Goal: Task Accomplishment & Management: Manage account settings

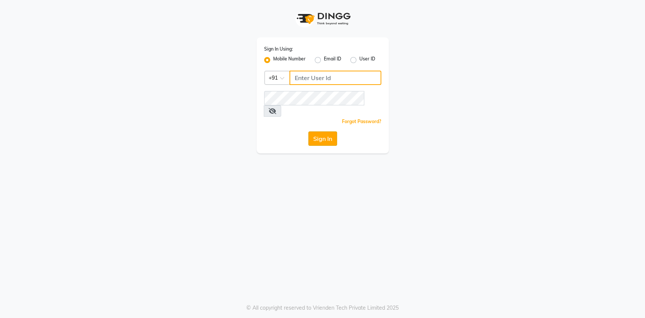
type input "9819749673"
click at [316, 131] on button "Sign In" at bounding box center [322, 138] width 29 height 14
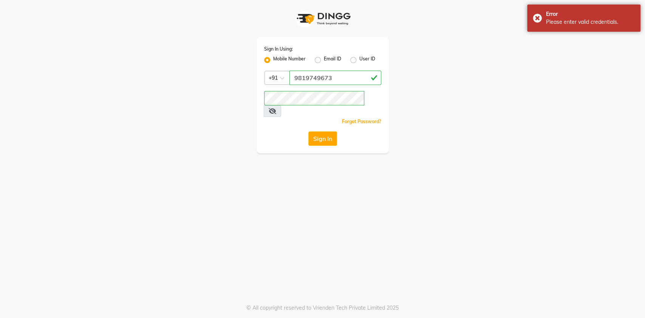
click at [281, 105] on span at bounding box center [272, 110] width 17 height 11
click at [276, 108] on icon at bounding box center [272, 111] width 8 height 6
click at [308, 131] on button "Sign In" at bounding box center [322, 138] width 29 height 14
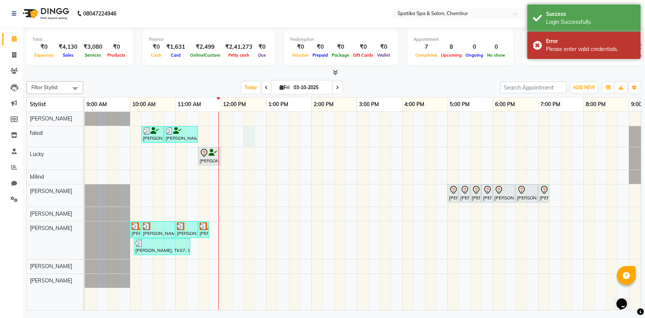
click at [244, 139] on div "[PERSON_NAME], TK04, 10:15 AM-10:45 AM, [DEMOGRAPHIC_DATA]-Hair Wash Up To Wais…" at bounding box center [379, 211] width 589 height 198
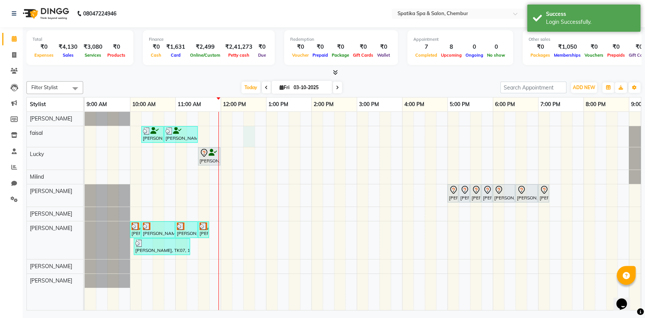
select select "9045"
select select "tentative"
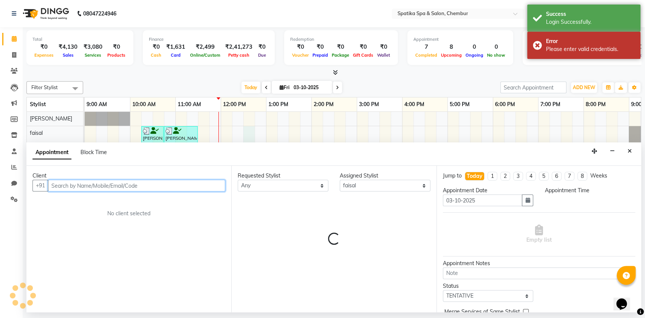
select select "750"
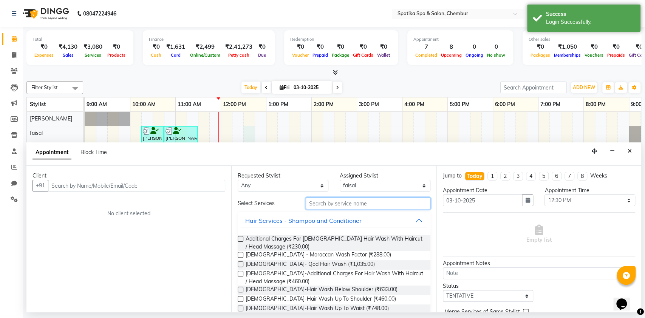
click at [348, 204] on input "text" at bounding box center [367, 203] width 125 height 12
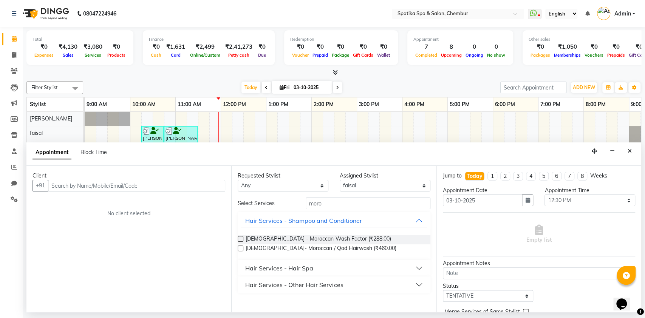
click at [307, 264] on div "Hair Services - Hair Spa" at bounding box center [279, 268] width 68 height 9
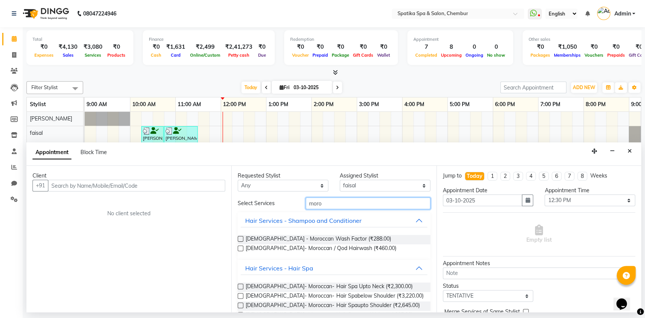
drag, startPoint x: 349, startPoint y: 209, endPoint x: 347, endPoint y: 203, distance: 6.5
click at [347, 203] on div "Select Services moro Hair Services - Shampoo and Conditioner [DEMOGRAPHIC_DATA]…" at bounding box center [334, 274] width 192 height 155
click at [347, 203] on input "moro" at bounding box center [367, 203] width 125 height 12
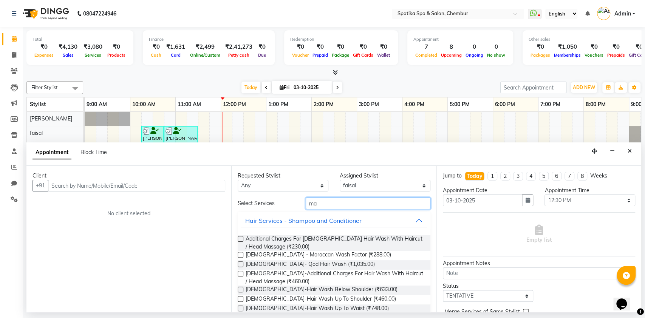
type input "m"
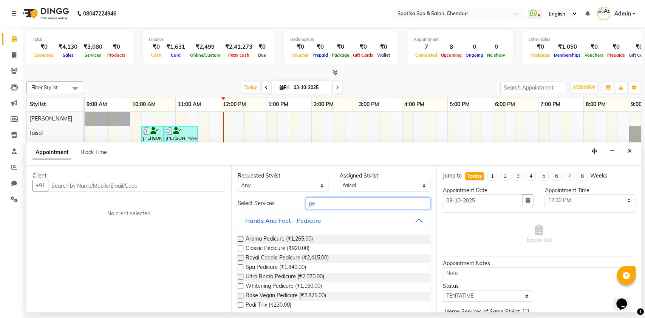
type input "p"
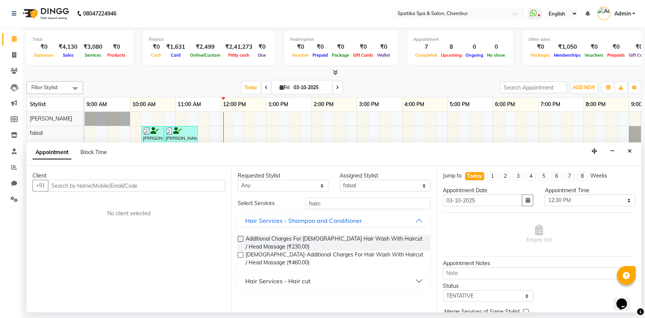
click at [285, 278] on div "Hair Services - Hair cut" at bounding box center [277, 280] width 65 height 9
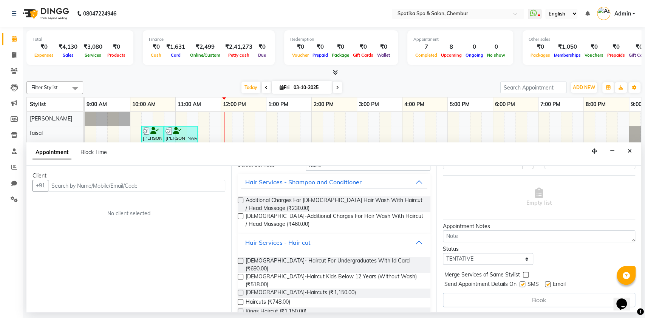
scroll to position [31, 0]
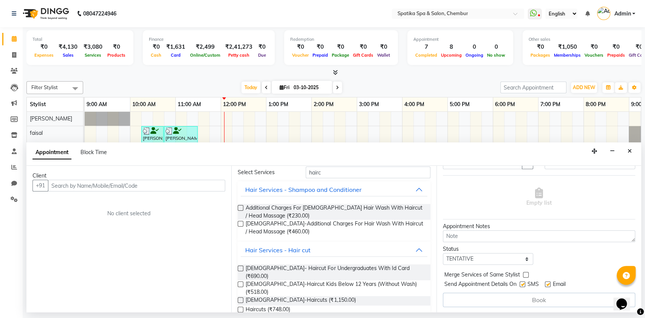
drag, startPoint x: 436, startPoint y: 231, endPoint x: 437, endPoint y: 267, distance: 36.3
click at [437, 267] on div "Jump to [DATE] 1 2 3 4 5 6 7 8 Weeks Appointment Date [DATE] Appointment Time S…" at bounding box center [538, 239] width 205 height 147
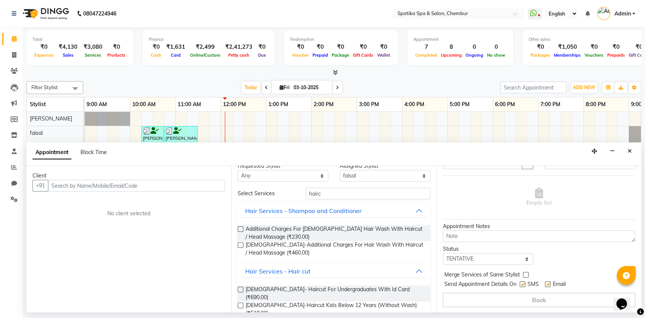
scroll to position [0, 0]
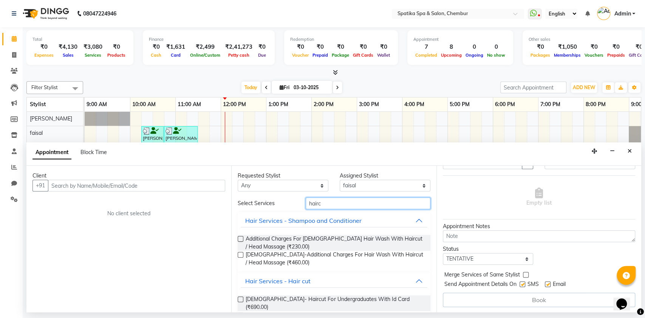
click at [367, 207] on input "hairc" at bounding box center [367, 203] width 125 height 12
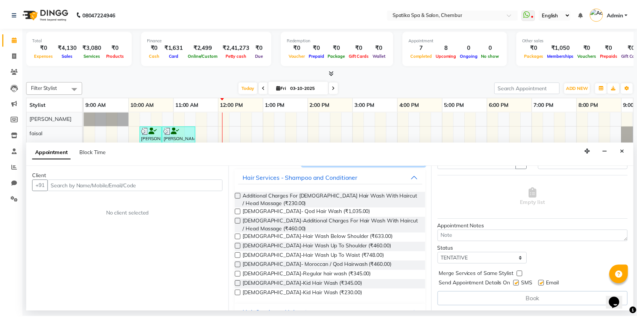
scroll to position [46, 0]
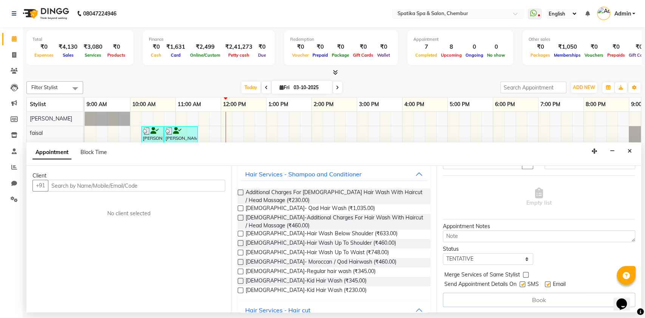
type input "hair was"
click at [629, 151] on icon "Close" at bounding box center [629, 150] width 4 height 5
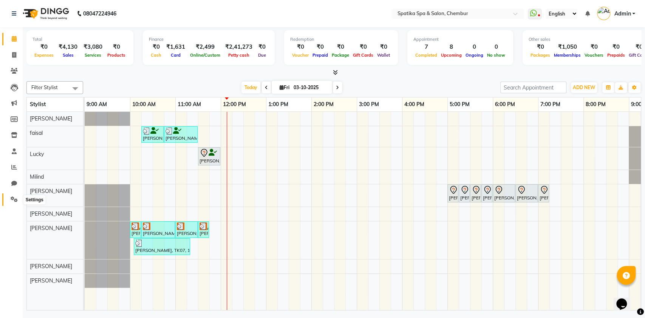
click at [11, 199] on icon at bounding box center [14, 199] width 7 height 6
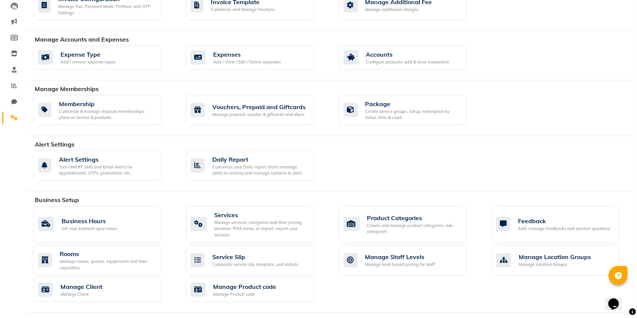
scroll to position [83, 0]
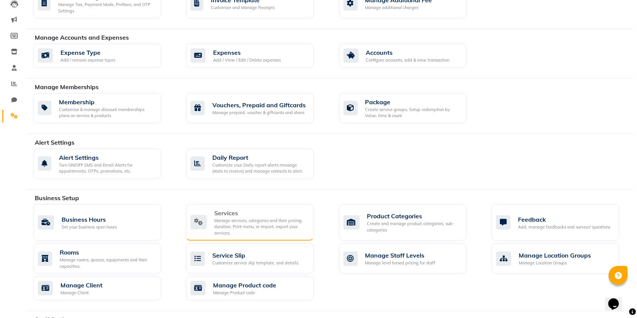
click at [295, 215] on div "Services" at bounding box center [260, 212] width 93 height 9
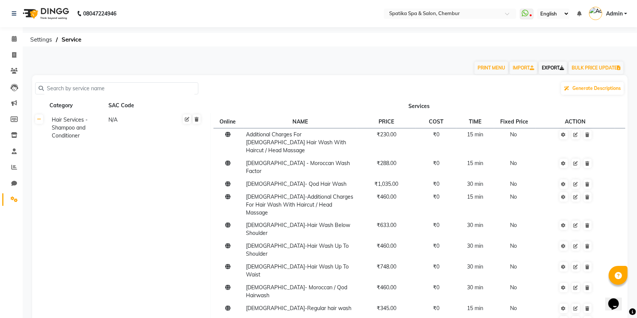
click at [547, 66] on link "EXPORT" at bounding box center [552, 68] width 28 height 13
click at [16, 38] on icon at bounding box center [14, 39] width 5 height 6
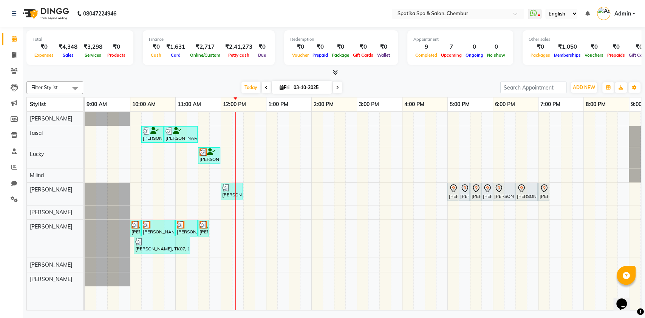
click at [265, 86] on icon at bounding box center [266, 87] width 3 height 5
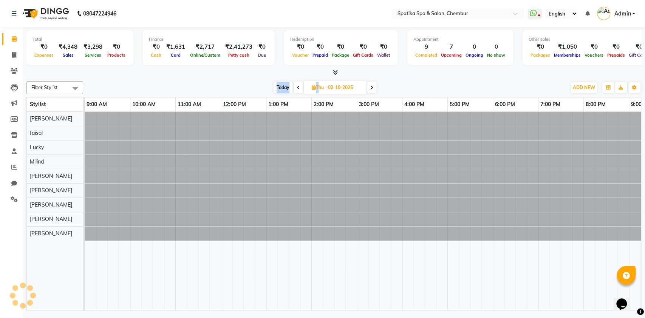
click at [263, 86] on div "Today Thu 02-10-2025" at bounding box center [324, 87] width 475 height 11
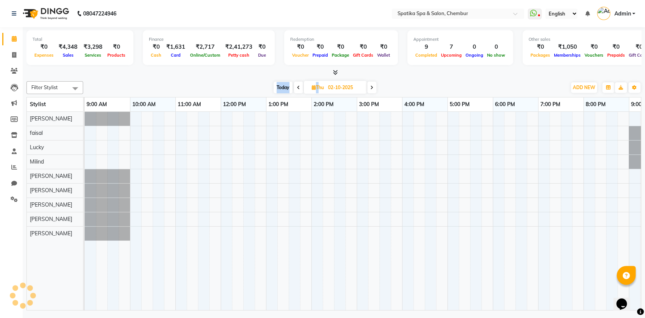
scroll to position [0, 33]
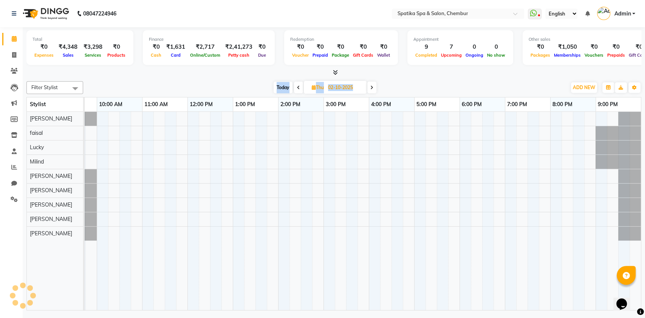
click at [263, 86] on div "Today Thu 02-10-2025" at bounding box center [324, 87] width 475 height 11
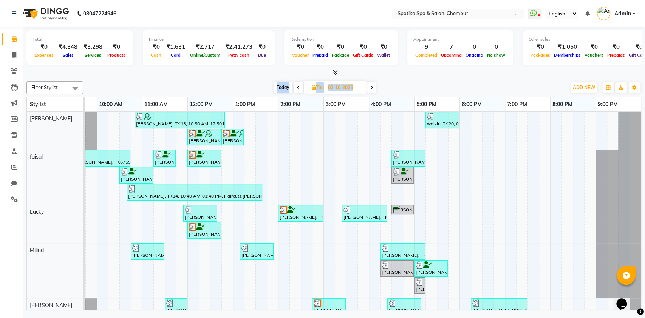
click at [295, 86] on span at bounding box center [298, 88] width 9 height 12
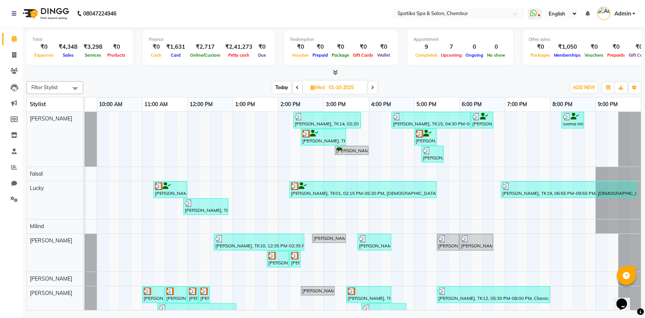
click at [295, 86] on span at bounding box center [297, 88] width 9 height 12
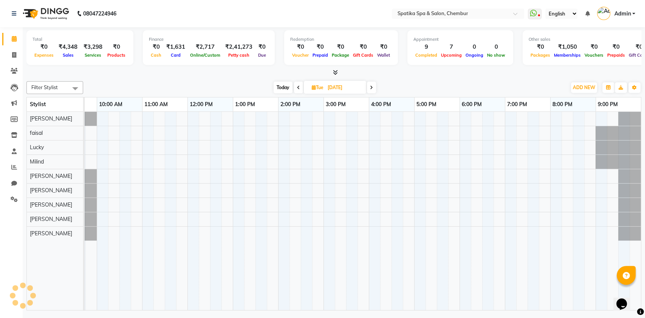
click at [295, 86] on span at bounding box center [298, 88] width 9 height 12
type input "29-09-2025"
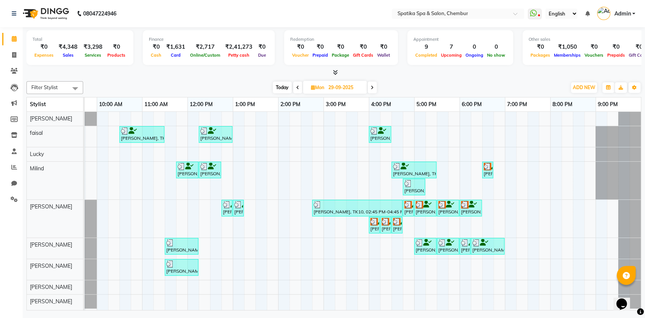
click at [487, 166] on img at bounding box center [487, 167] width 8 height 8
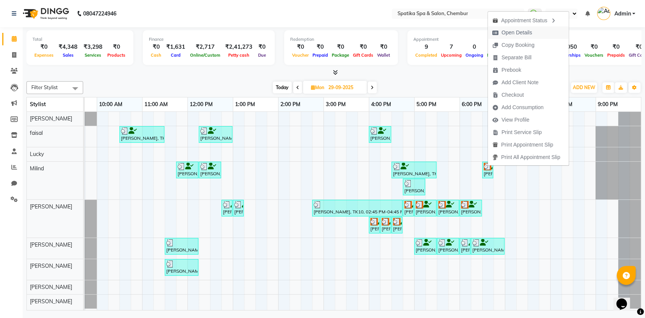
click at [520, 29] on span "Open Details" at bounding box center [516, 33] width 31 height 8
select select "3"
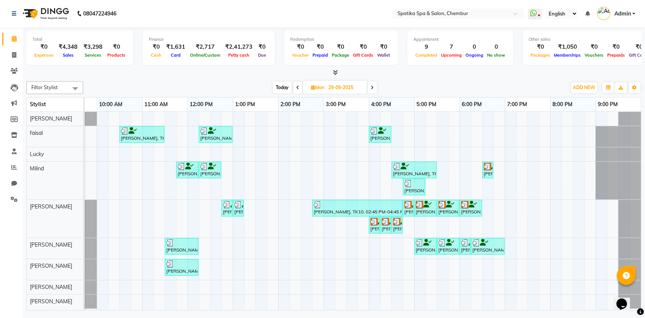
click at [473, 205] on icon at bounding box center [472, 204] width 8 height 0
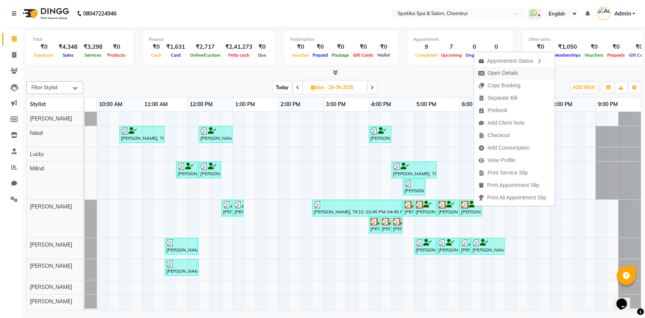
click at [510, 73] on span "Open Details" at bounding box center [502, 73] width 31 height 8
select select "3"
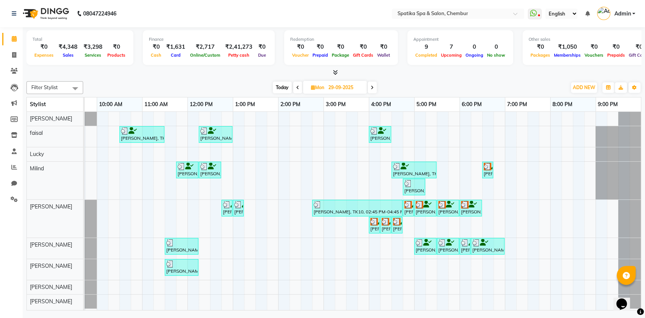
click at [369, 87] on span at bounding box center [371, 88] width 9 height 12
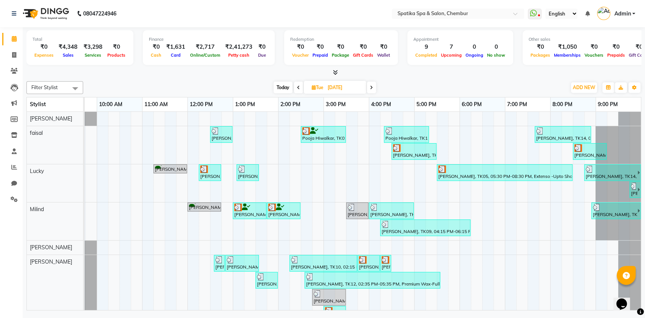
click at [370, 87] on icon at bounding box center [371, 87] width 3 height 5
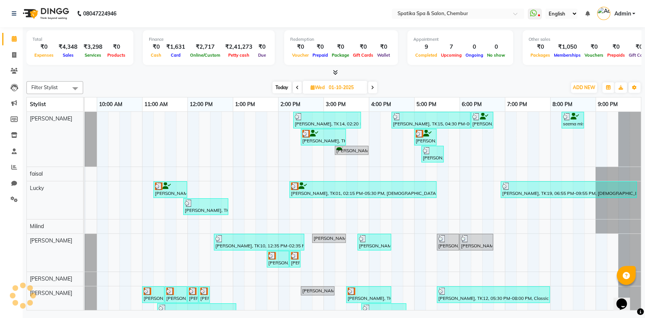
click at [370, 87] on span at bounding box center [372, 88] width 9 height 12
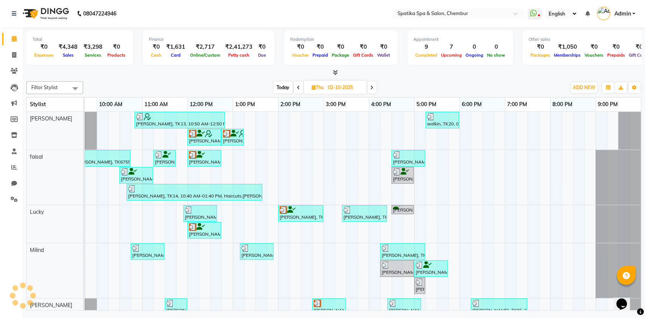
click at [370, 87] on icon at bounding box center [371, 87] width 3 height 5
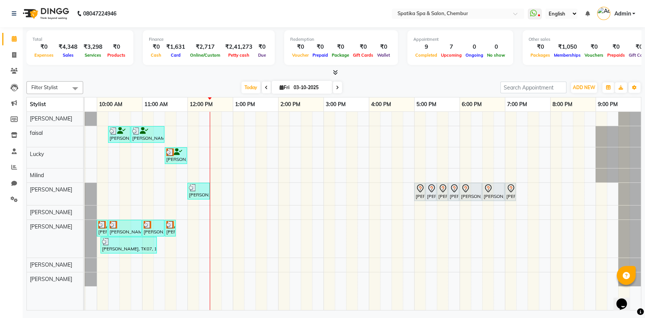
click at [265, 88] on icon at bounding box center [266, 87] width 3 height 5
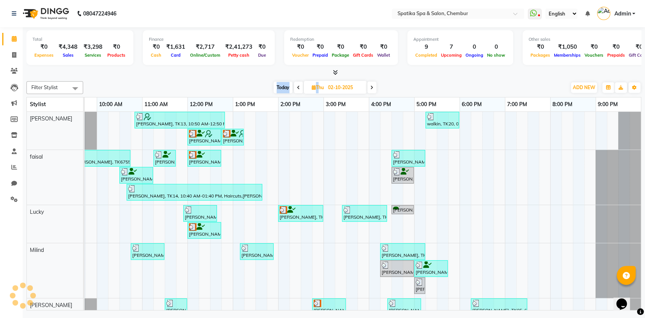
click at [263, 88] on div "Today Thu 02-10-2025" at bounding box center [324, 87] width 475 height 11
click at [296, 73] on div at bounding box center [333, 73] width 614 height 8
click at [297, 86] on icon at bounding box center [298, 87] width 3 height 5
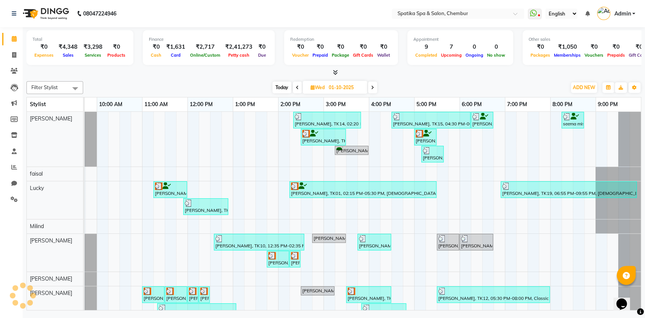
click at [296, 86] on icon at bounding box center [297, 87] width 3 height 5
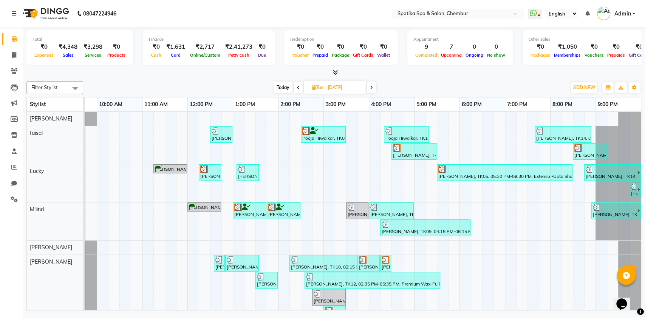
click at [297, 86] on icon at bounding box center [298, 87] width 3 height 5
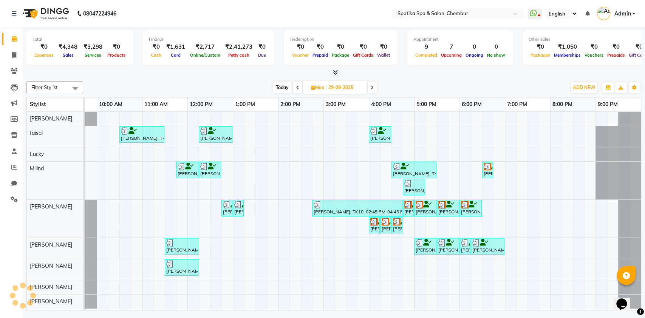
click at [296, 86] on icon at bounding box center [297, 87] width 3 height 5
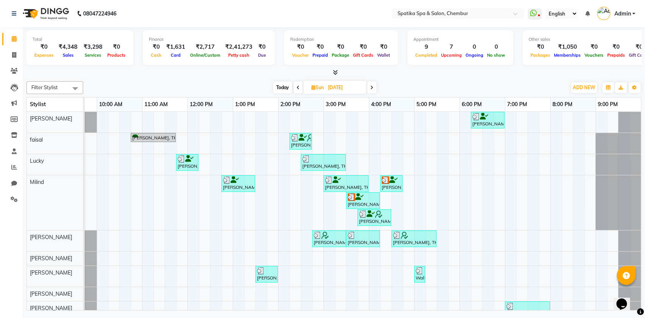
click at [296, 86] on icon at bounding box center [297, 87] width 3 height 5
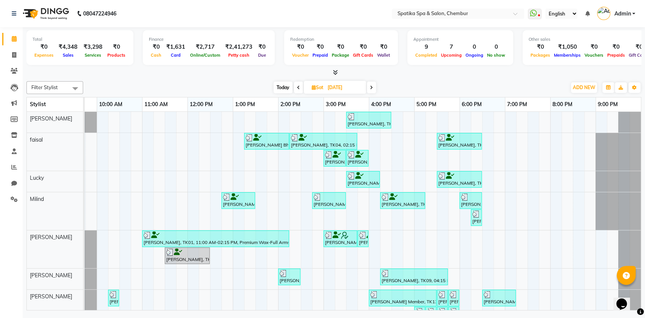
click at [296, 86] on span at bounding box center [298, 88] width 9 height 12
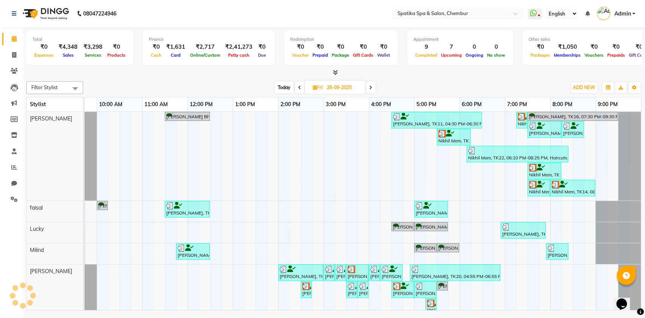
click at [296, 86] on span at bounding box center [299, 88] width 9 height 12
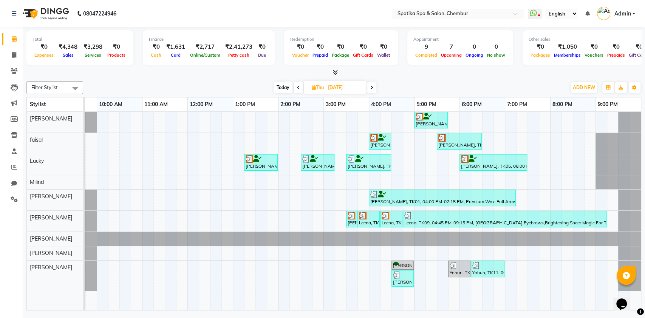
click at [297, 86] on icon at bounding box center [298, 87] width 3 height 5
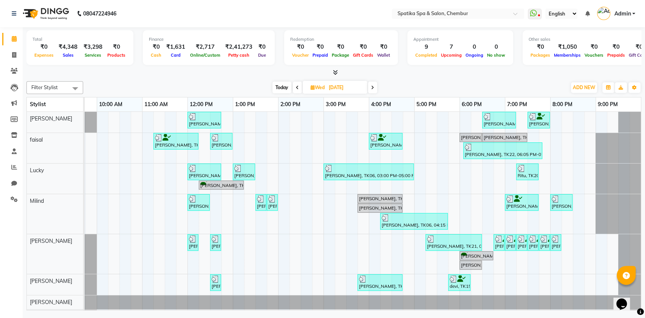
click at [296, 86] on icon at bounding box center [297, 87] width 3 height 5
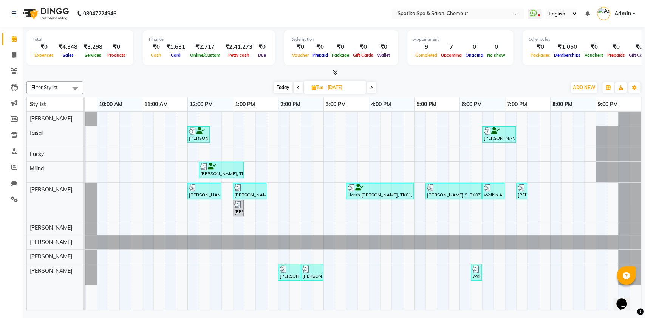
click at [477, 80] on div "Filter Stylist Select All [PERSON_NAME] Lucky [PERSON_NAME] [PERSON_NAME] [PERS…" at bounding box center [333, 194] width 614 height 232
click at [371, 87] on icon at bounding box center [371, 87] width 3 height 5
type input "[DATE]"
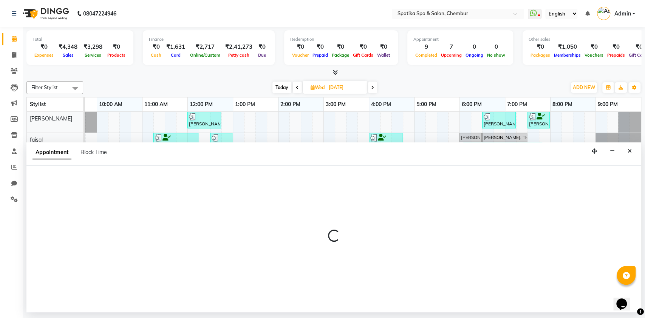
click at [408, 236] on p at bounding box center [333, 236] width 614 height 13
select select "29950"
select select "1005"
select select "tentative"
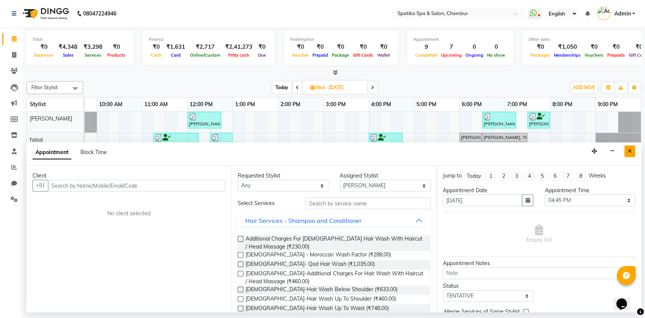
click at [628, 150] on icon "Close" at bounding box center [629, 150] width 4 height 5
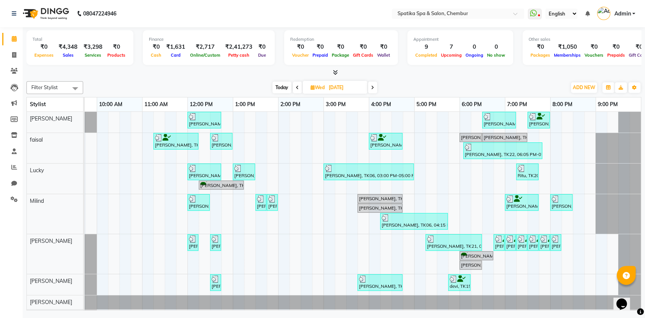
click at [373, 86] on icon at bounding box center [372, 87] width 3 height 5
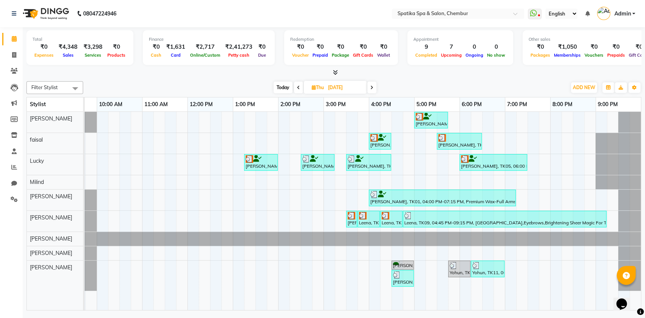
click at [373, 86] on icon at bounding box center [371, 87] width 3 height 5
type input "26-09-2025"
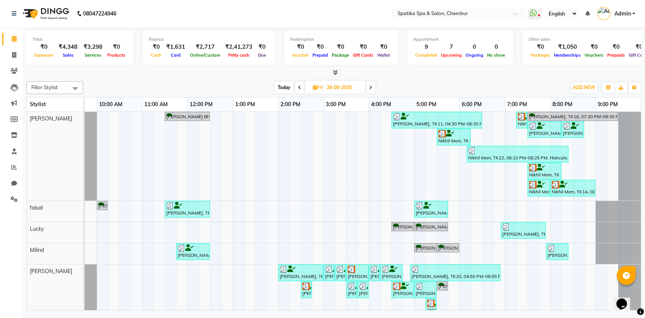
click at [349, 272] on img at bounding box center [351, 269] width 8 height 8
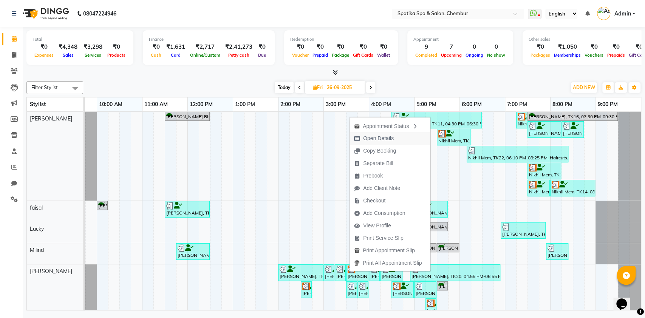
click at [383, 137] on span "Open Details" at bounding box center [378, 138] width 31 height 8
select select "3"
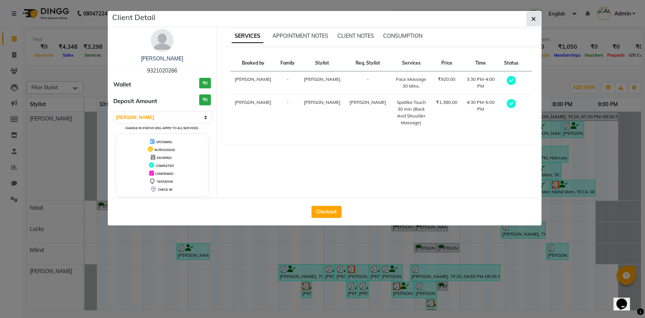
click at [530, 16] on button "button" at bounding box center [533, 19] width 14 height 14
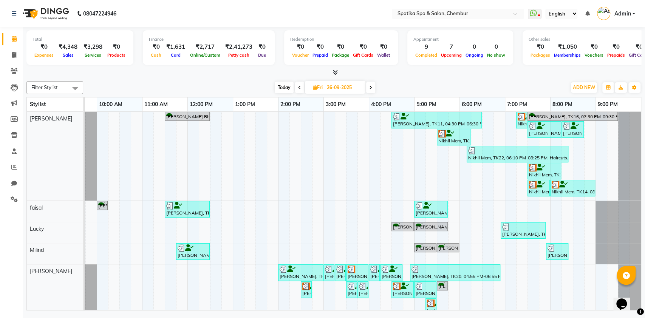
click at [430, 264] on link "[PERSON_NAME], TK20, 04:55 PM-06:55 PM, Spatika Touch 30 min (Back And Shoulder…" at bounding box center [455, 272] width 90 height 17
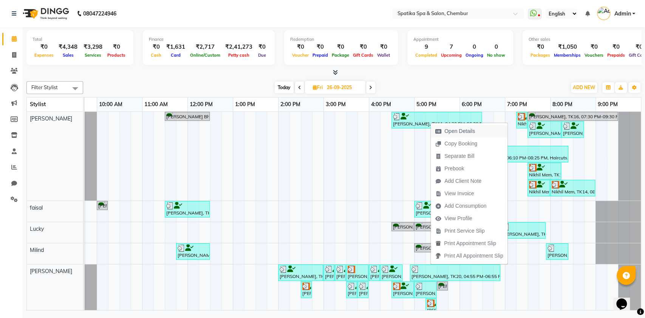
click at [466, 132] on span "Open Details" at bounding box center [459, 131] width 31 height 8
select select "3"
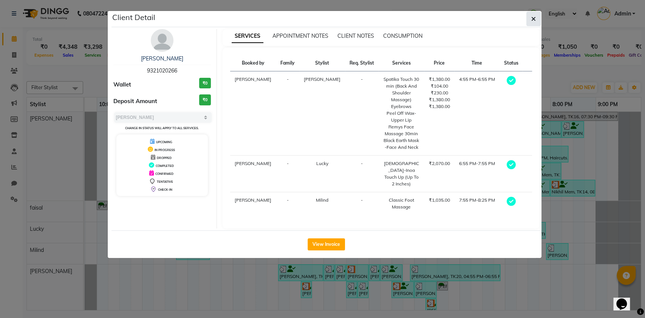
click at [534, 16] on icon "button" at bounding box center [533, 19] width 5 height 6
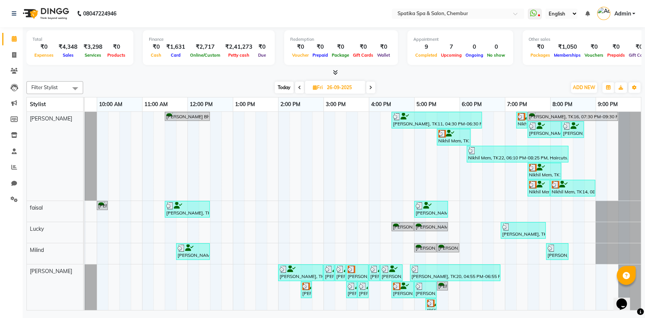
click at [371, 84] on span at bounding box center [370, 88] width 9 height 12
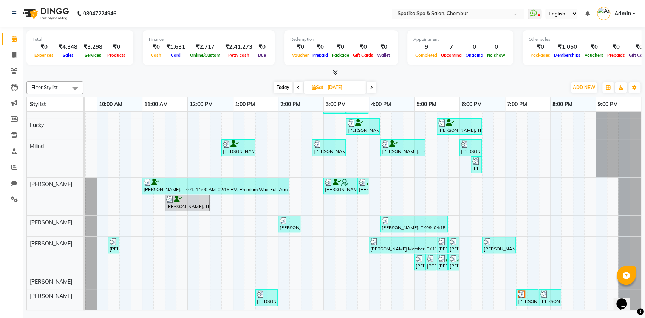
scroll to position [58, 0]
click at [369, 88] on span at bounding box center [371, 88] width 9 height 12
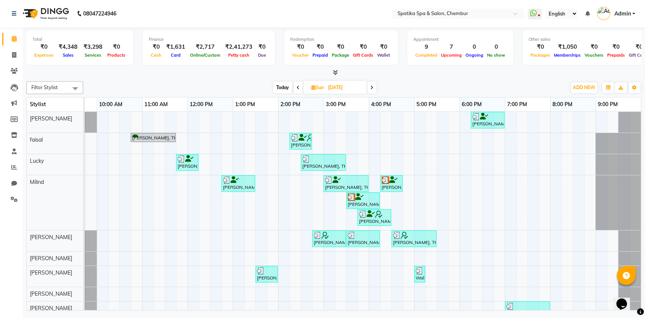
scroll to position [19, 0]
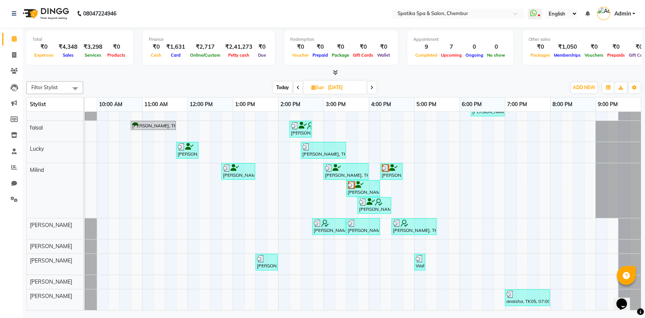
click at [373, 89] on icon at bounding box center [371, 87] width 3 height 5
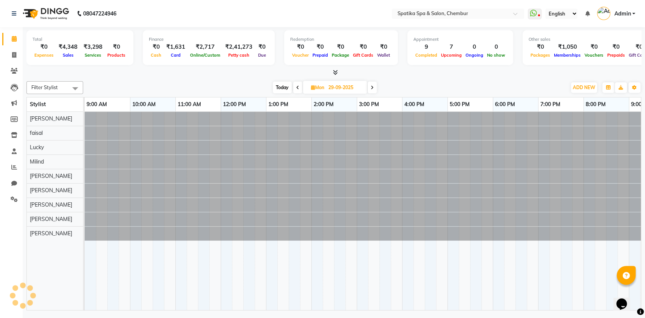
scroll to position [0, 33]
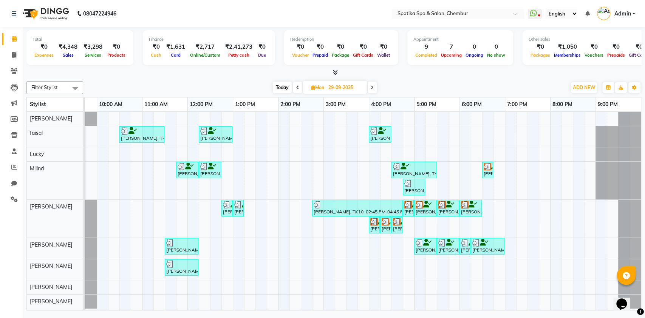
click at [373, 89] on icon at bounding box center [371, 87] width 3 height 5
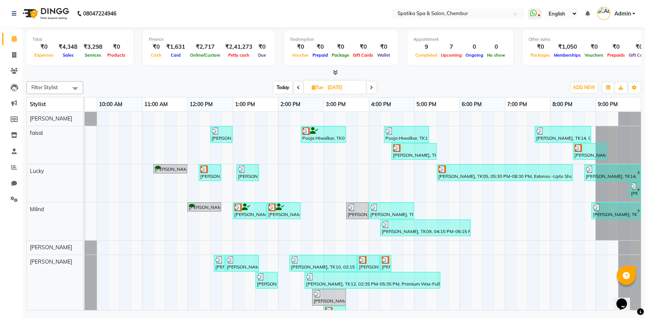
click at [299, 89] on icon at bounding box center [298, 87] width 3 height 5
type input "29-09-2025"
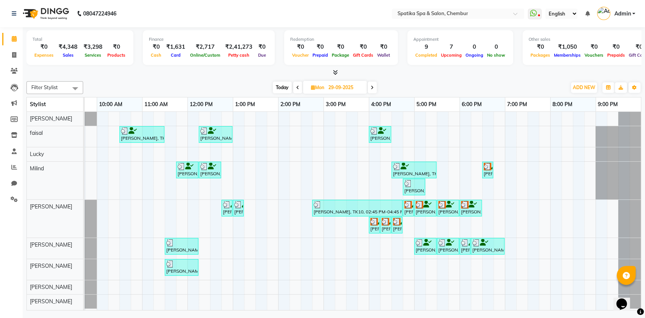
click at [407, 167] on icon at bounding box center [404, 166] width 8 height 0
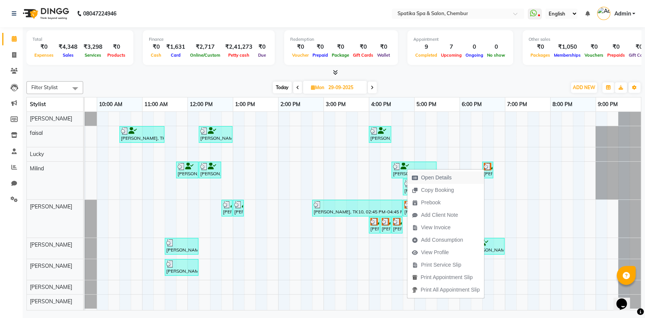
click at [431, 175] on span "Open Details" at bounding box center [436, 178] width 31 height 8
select select "3"
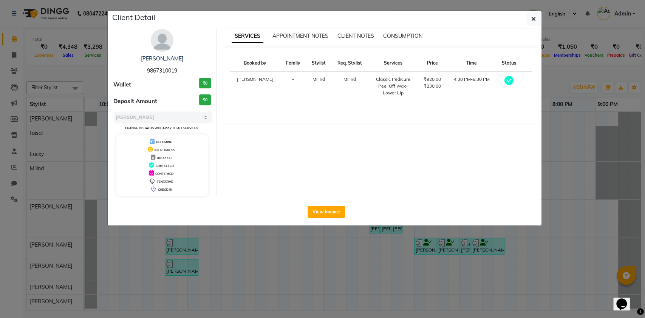
click at [171, 70] on span "9867310019" at bounding box center [162, 70] width 30 height 7
copy span "9867310019"
click at [535, 19] on button "button" at bounding box center [533, 19] width 14 height 14
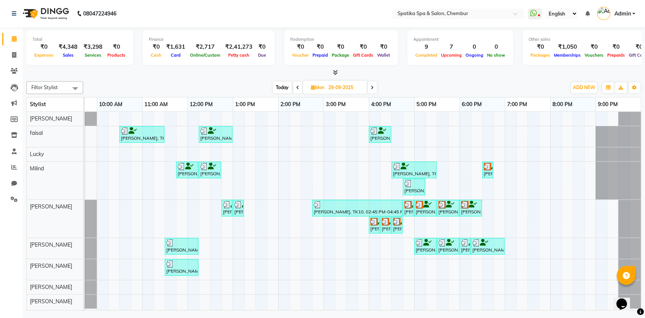
click at [374, 87] on span at bounding box center [371, 88] width 9 height 12
type input "[DATE]"
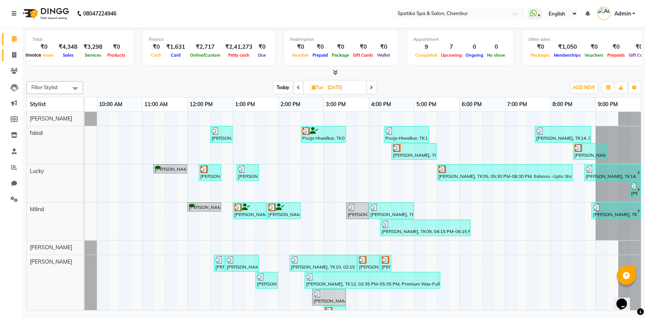
click at [12, 55] on icon at bounding box center [14, 55] width 4 height 6
select select "service"
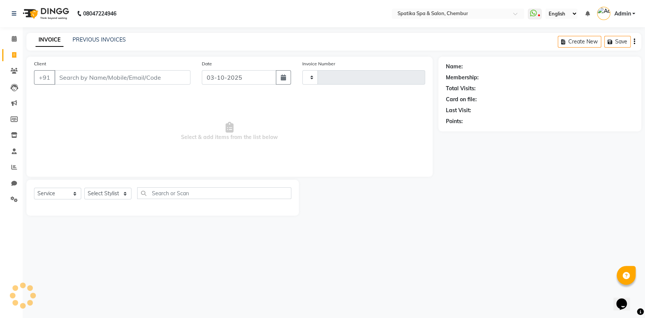
type input "2530"
select select "631"
type input "9867310019"
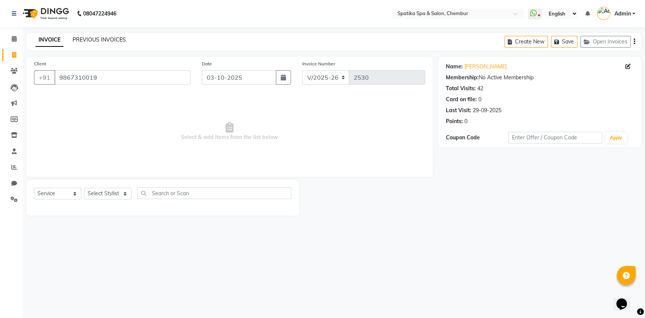
click at [107, 38] on link "PREVIOUS INVOICES" at bounding box center [99, 39] width 53 height 7
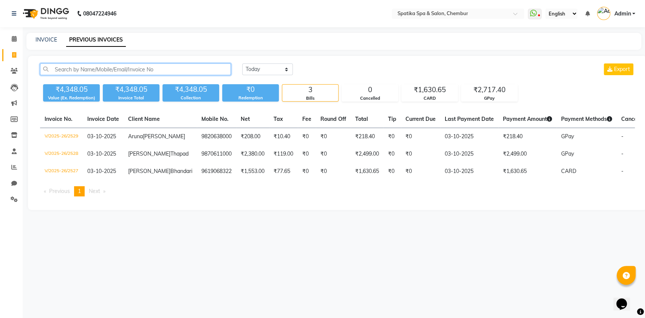
click at [139, 65] on input "text" at bounding box center [135, 69] width 191 height 12
paste input "9867310019"
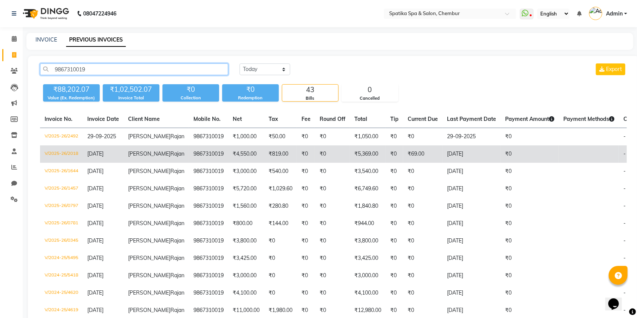
type input "9867310019"
click at [53, 160] on td "V/2025-26/2018" at bounding box center [61, 153] width 43 height 17
